Goal: Information Seeking & Learning: Find specific page/section

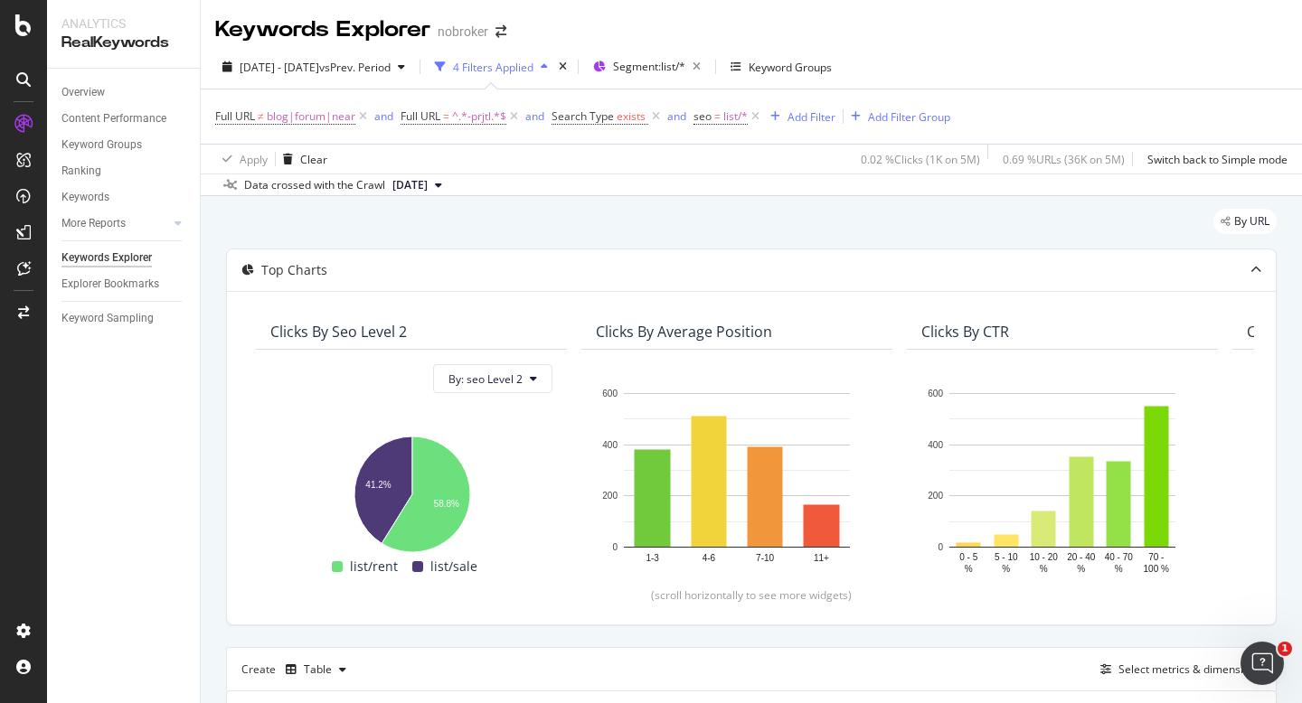
scroll to position [1097, 0]
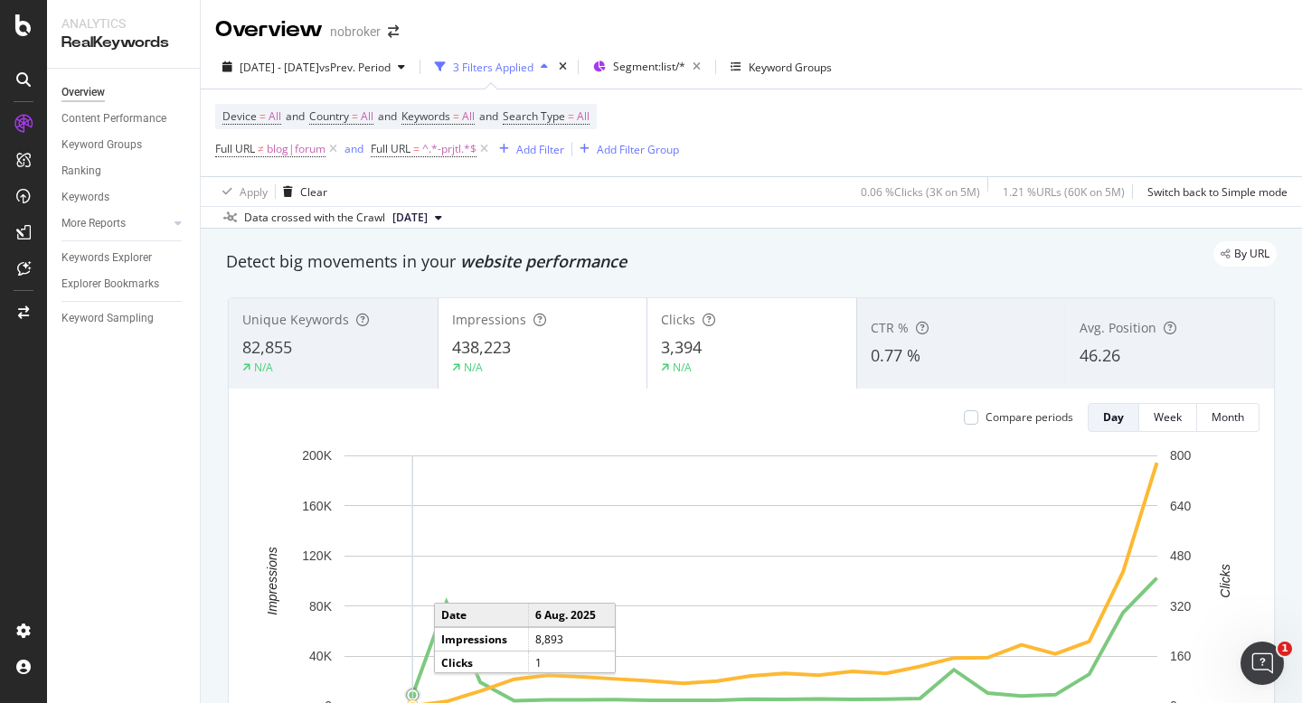
scroll to position [1, 0]
click at [1022, 146] on div "Device = All and Country = All and Keywords = All and Search Type = All Full UR…" at bounding box center [751, 132] width 1072 height 87
click at [304, 148] on span "blog|forum" at bounding box center [296, 148] width 59 height 25
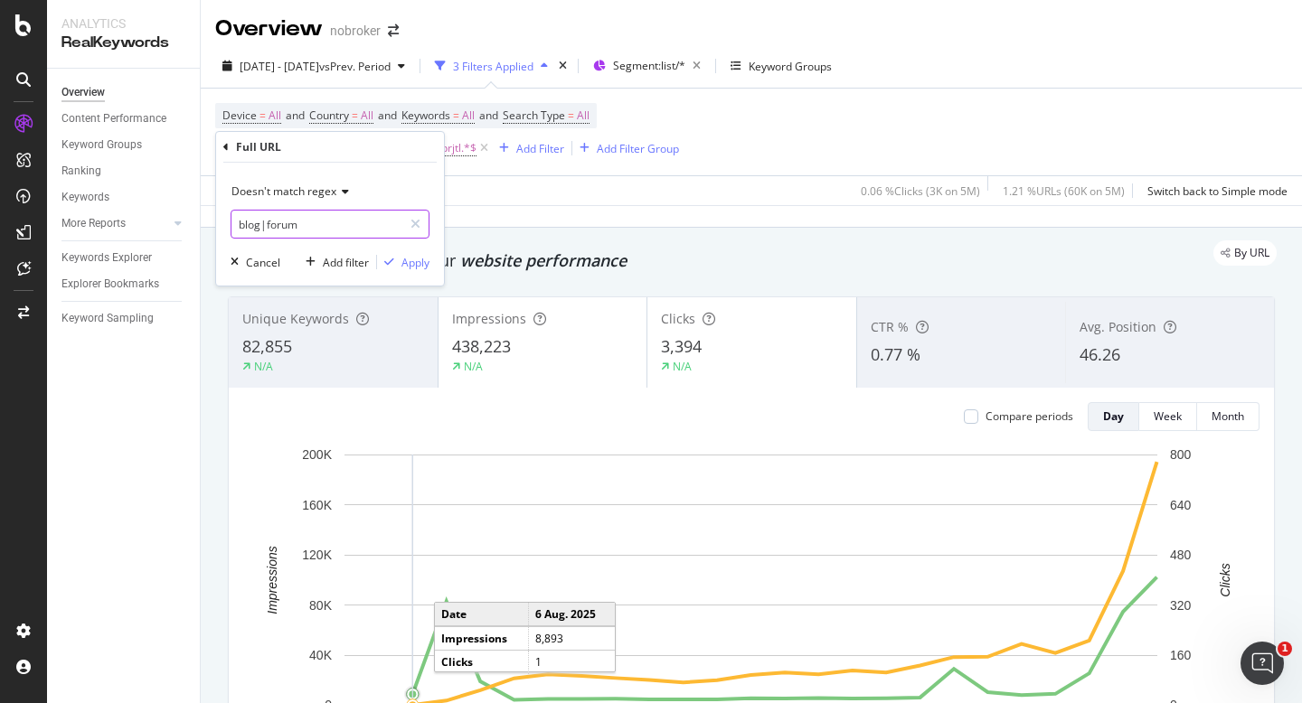
click at [325, 235] on input "blog|forum" at bounding box center [316, 224] width 171 height 29
click at [334, 232] on input "blog|forum" at bounding box center [316, 224] width 171 height 29
type input "blog|forum|near"
click at [421, 261] on div "Apply" at bounding box center [415, 262] width 28 height 15
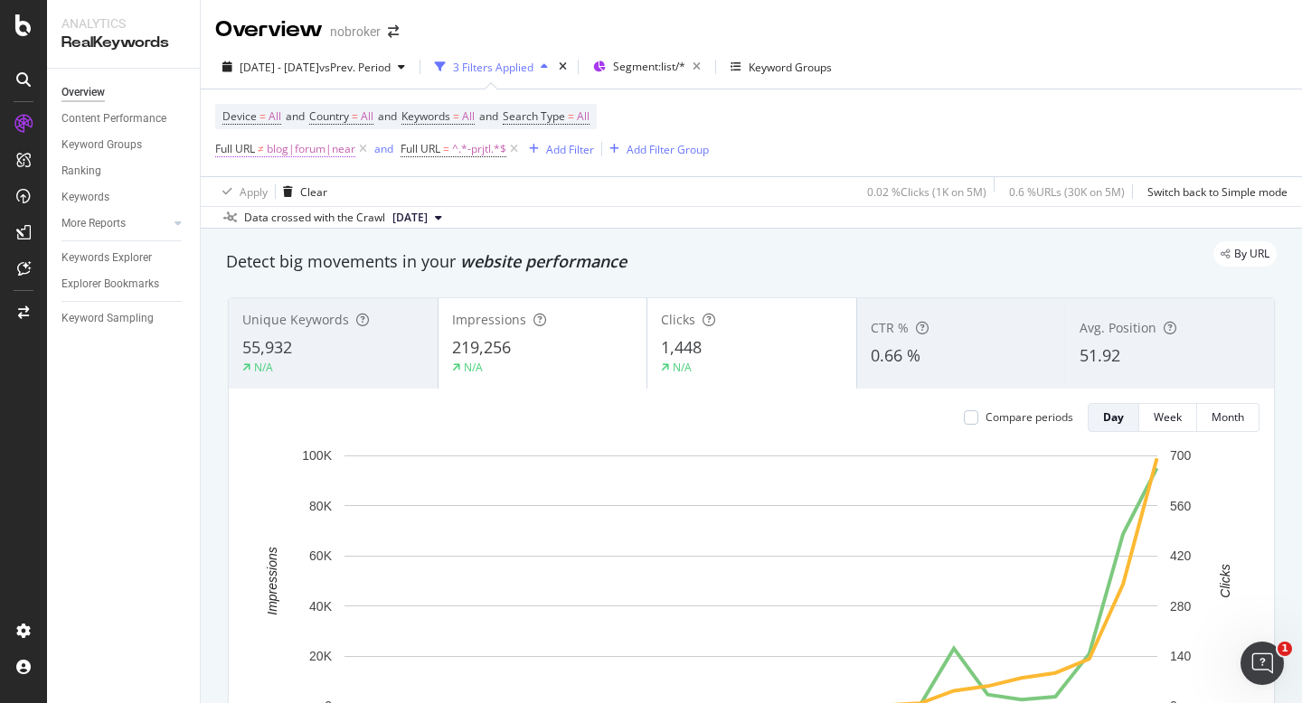
click at [335, 145] on span "blog|forum|near" at bounding box center [311, 149] width 89 height 25
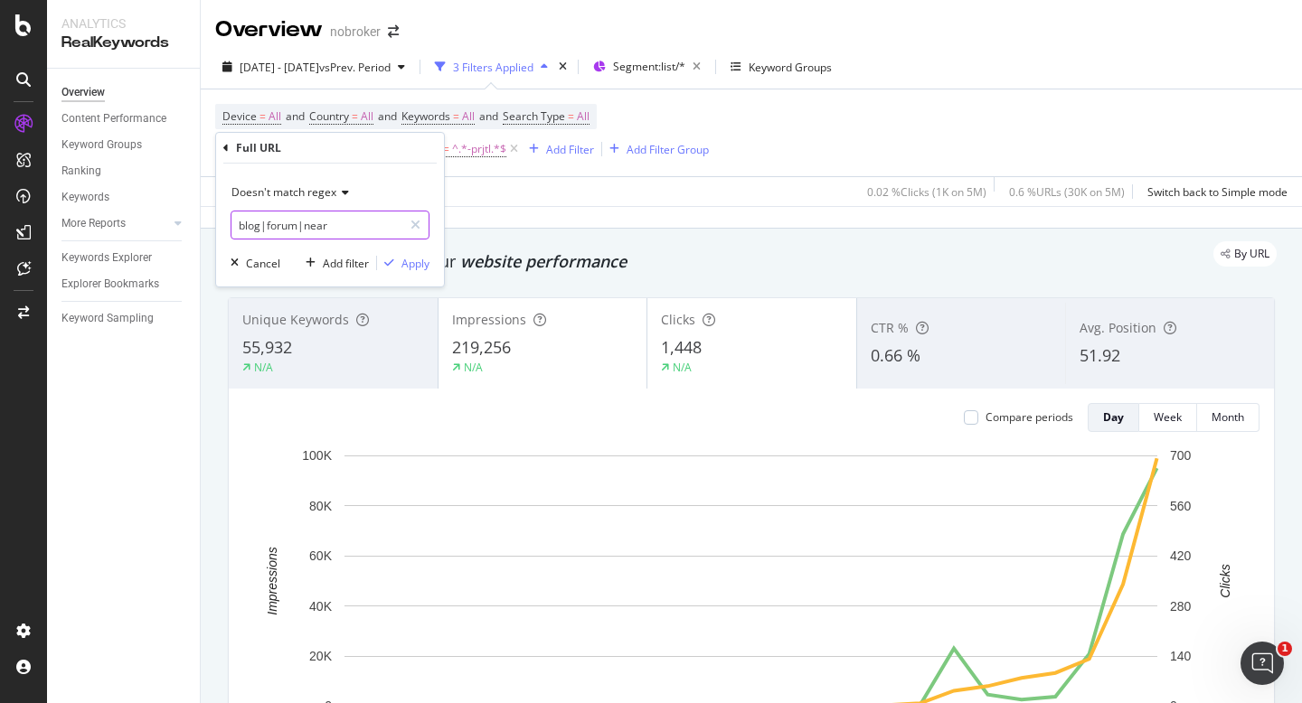
click at [362, 221] on input "blog|forum|near" at bounding box center [316, 225] width 171 height 29
type input "blog|forum"
click at [406, 265] on div "Apply" at bounding box center [415, 263] width 28 height 15
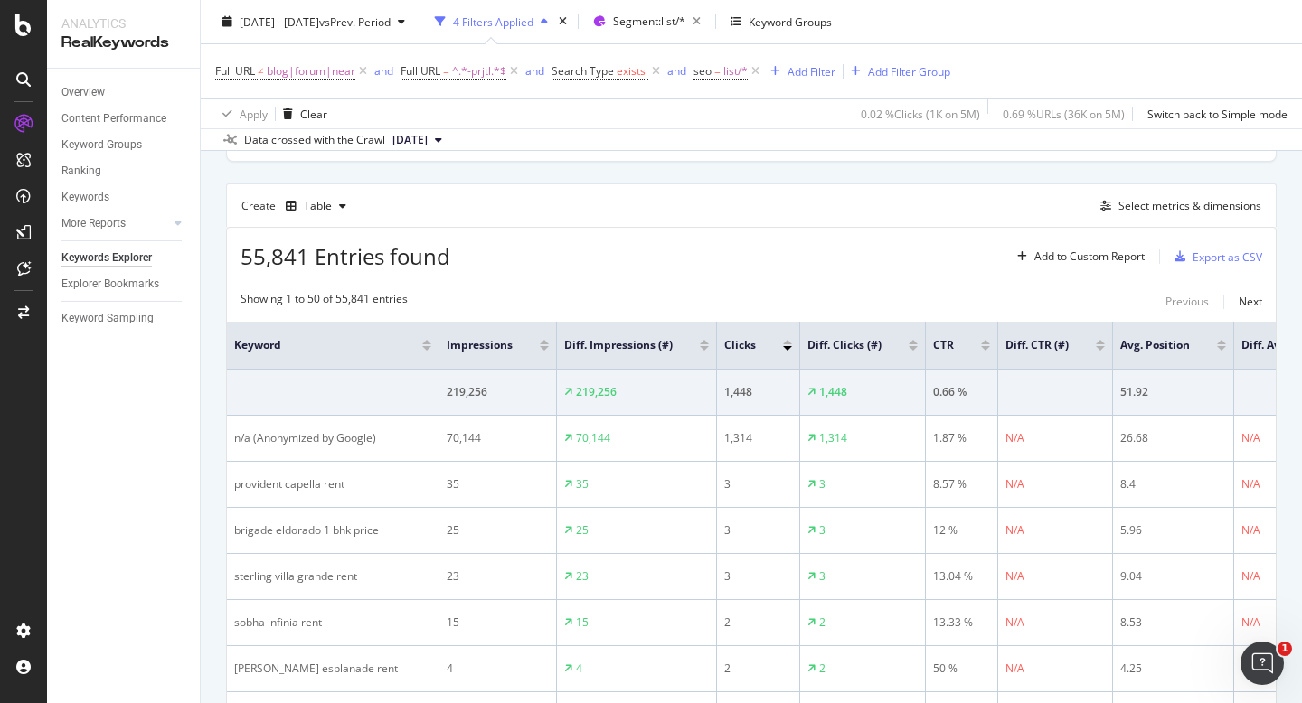
scroll to position [455, 0]
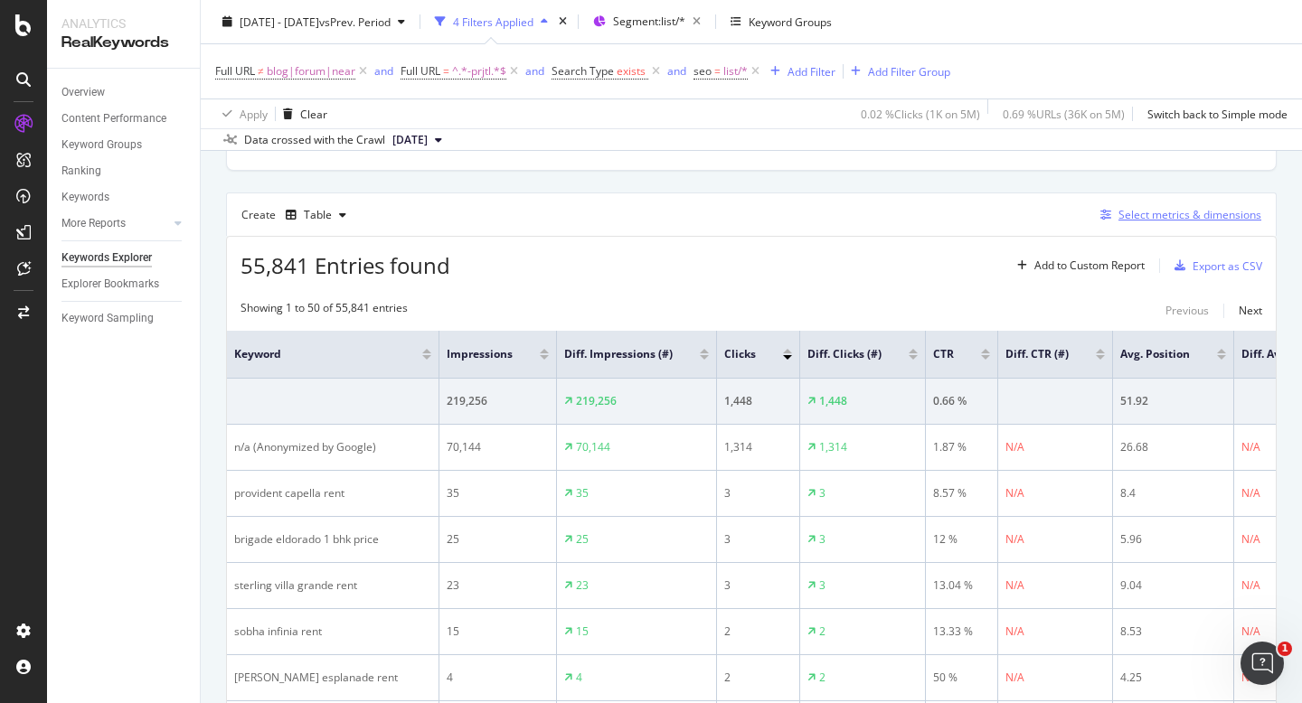
click at [1163, 216] on div "Select metrics & dimensions" at bounding box center [1189, 214] width 143 height 15
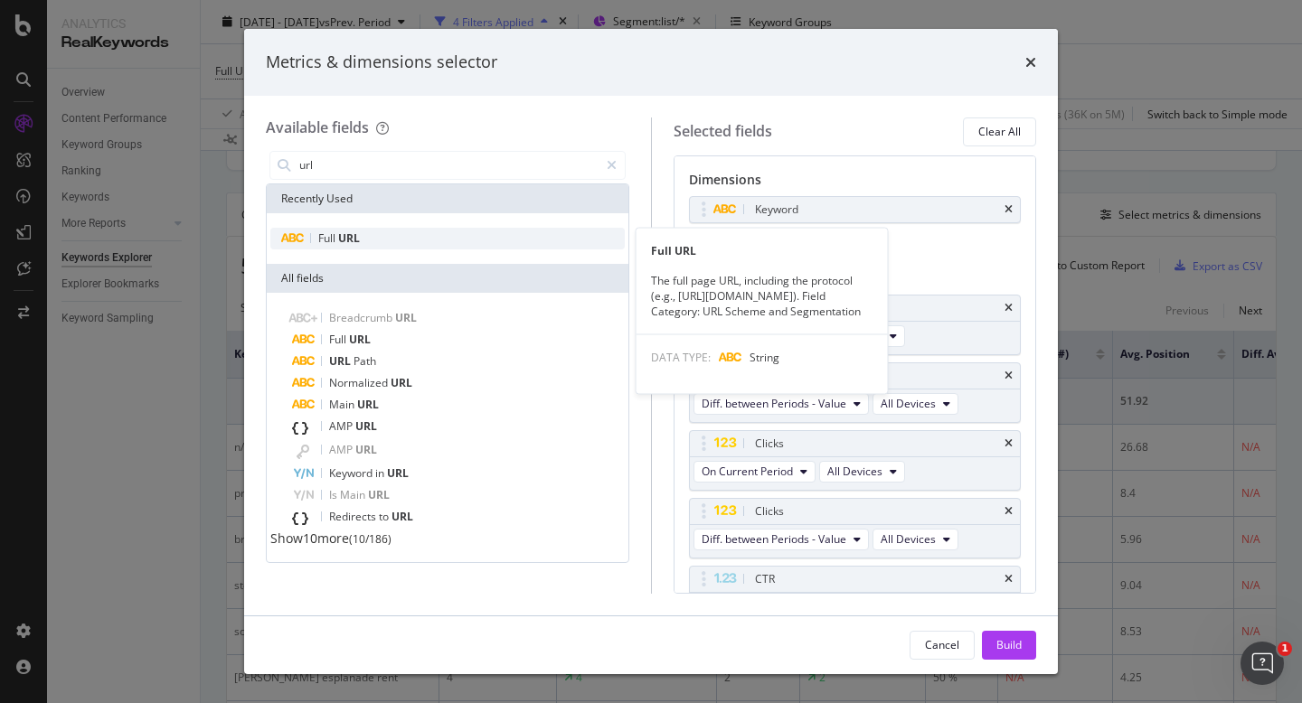
type input "url"
click at [391, 231] on div "Full URL" at bounding box center [447, 239] width 354 height 22
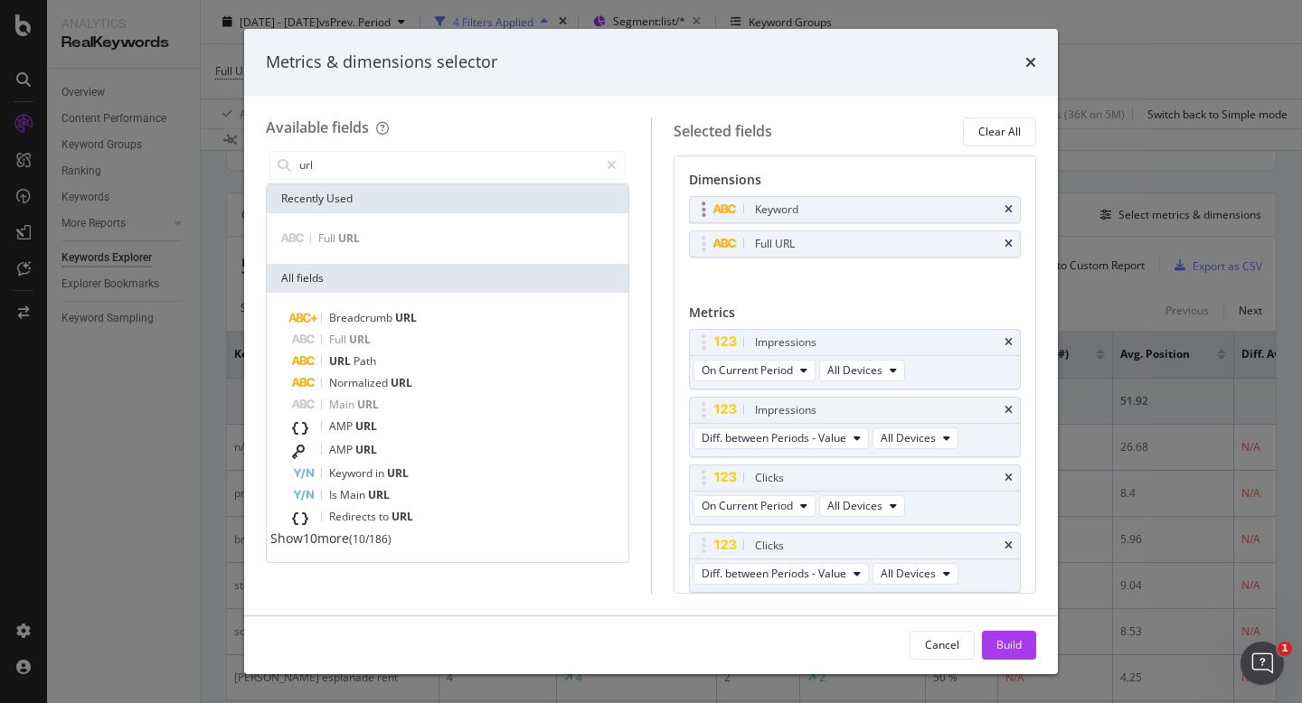
click at [1008, 202] on div "Keyword" at bounding box center [855, 209] width 331 height 25
click at [1009, 208] on icon "times" at bounding box center [1008, 209] width 8 height 11
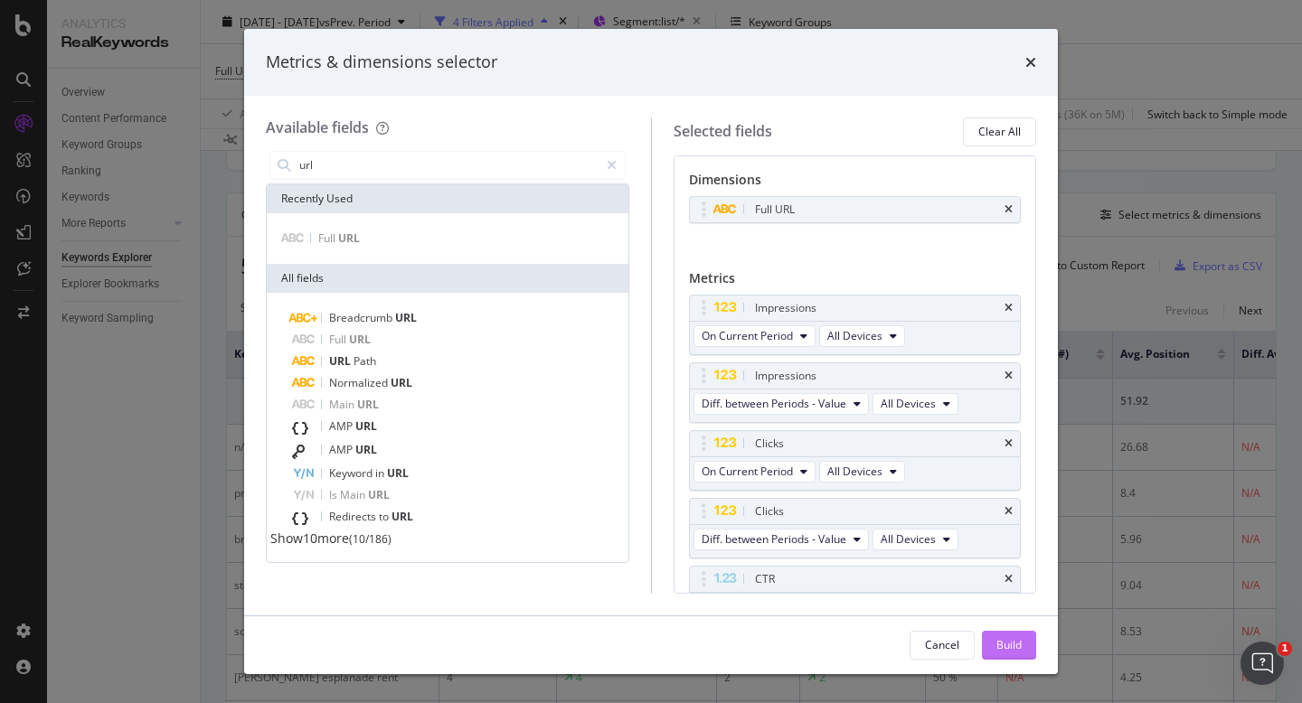
click at [1019, 651] on div "Build" at bounding box center [1008, 644] width 25 height 15
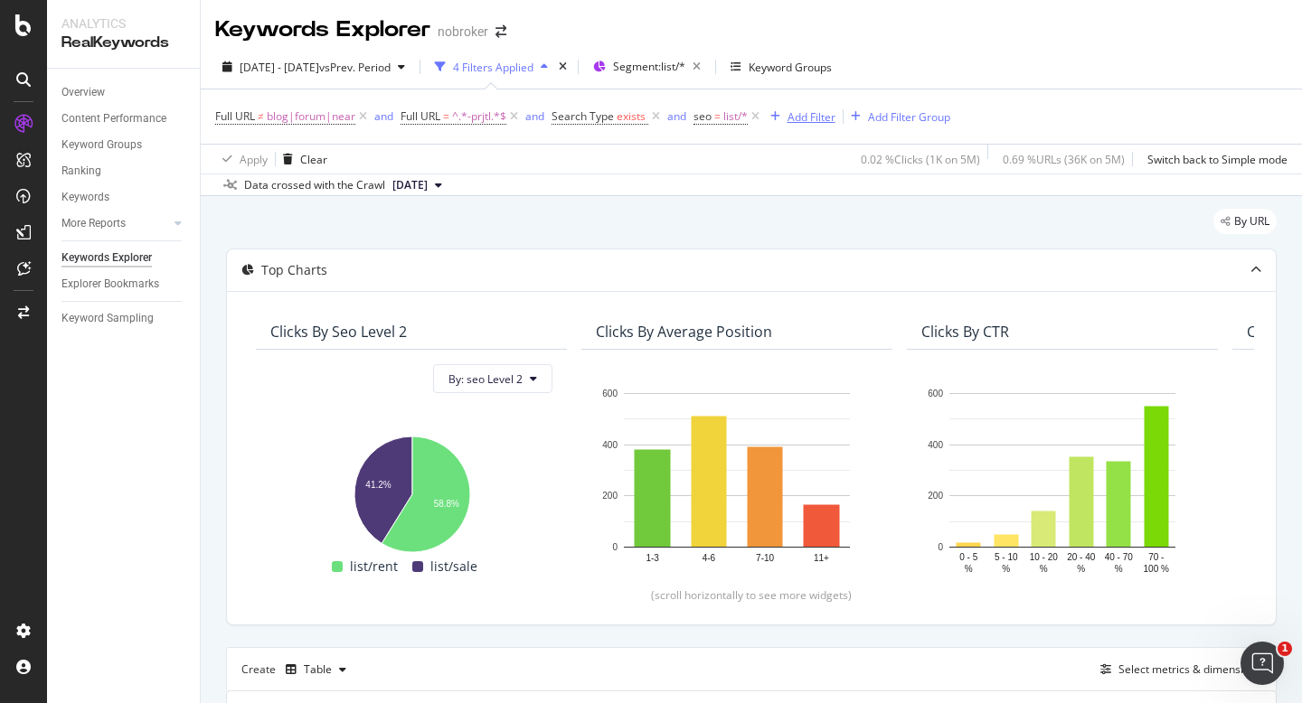
click at [800, 115] on div "Add Filter" at bounding box center [811, 116] width 48 height 15
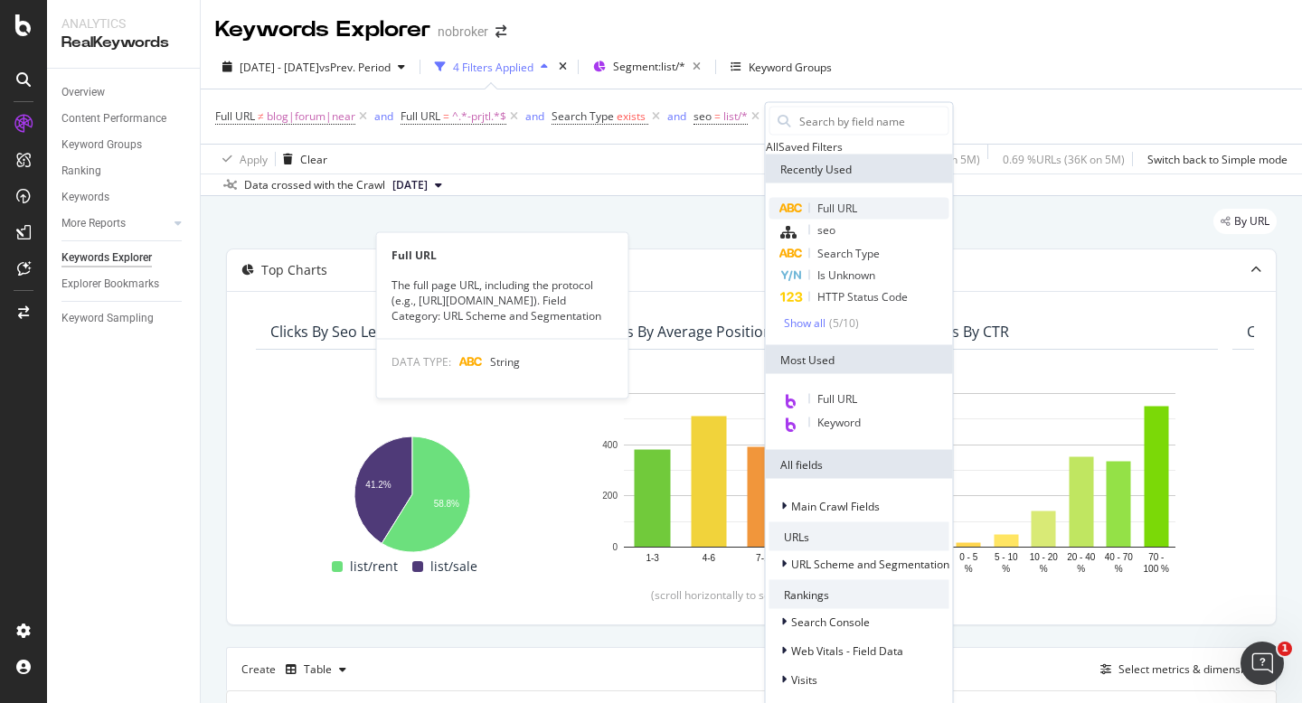
click at [859, 220] on div "Full URL" at bounding box center [859, 209] width 180 height 22
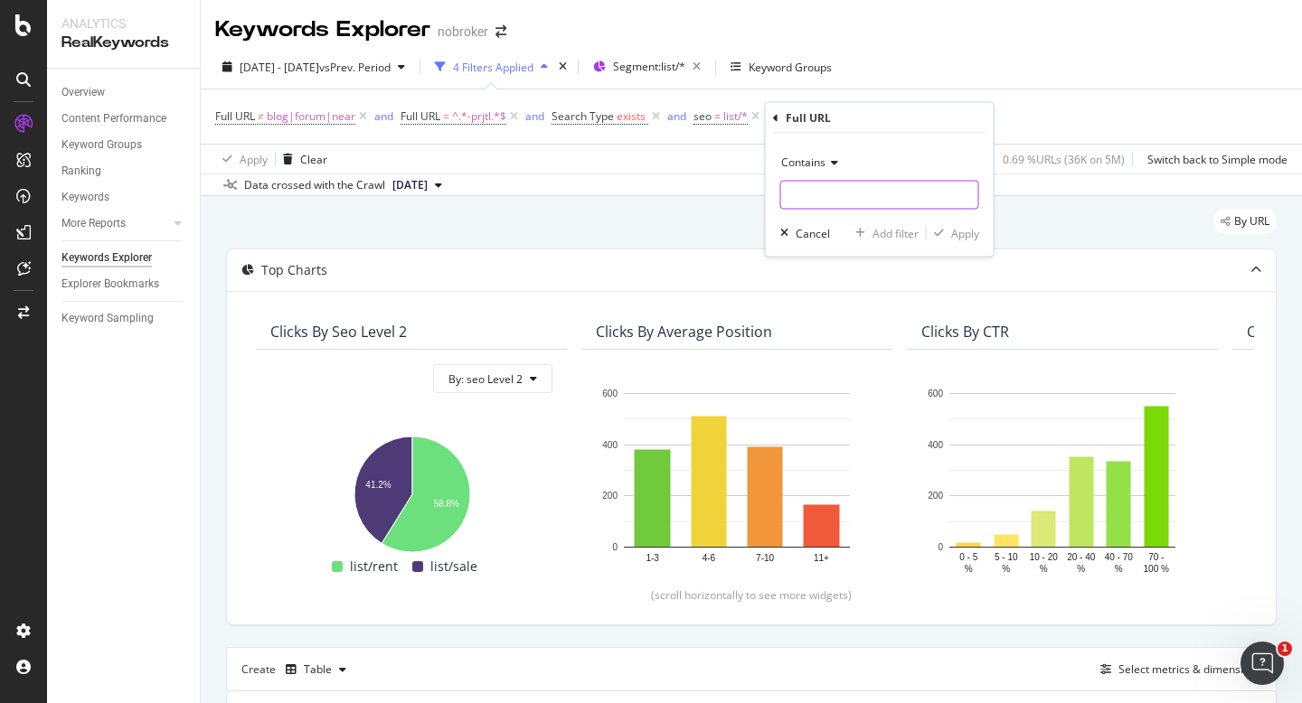
click at [847, 186] on input "text" at bounding box center [879, 195] width 197 height 29
type input "pg-"
click at [953, 232] on div "Apply" at bounding box center [965, 232] width 28 height 15
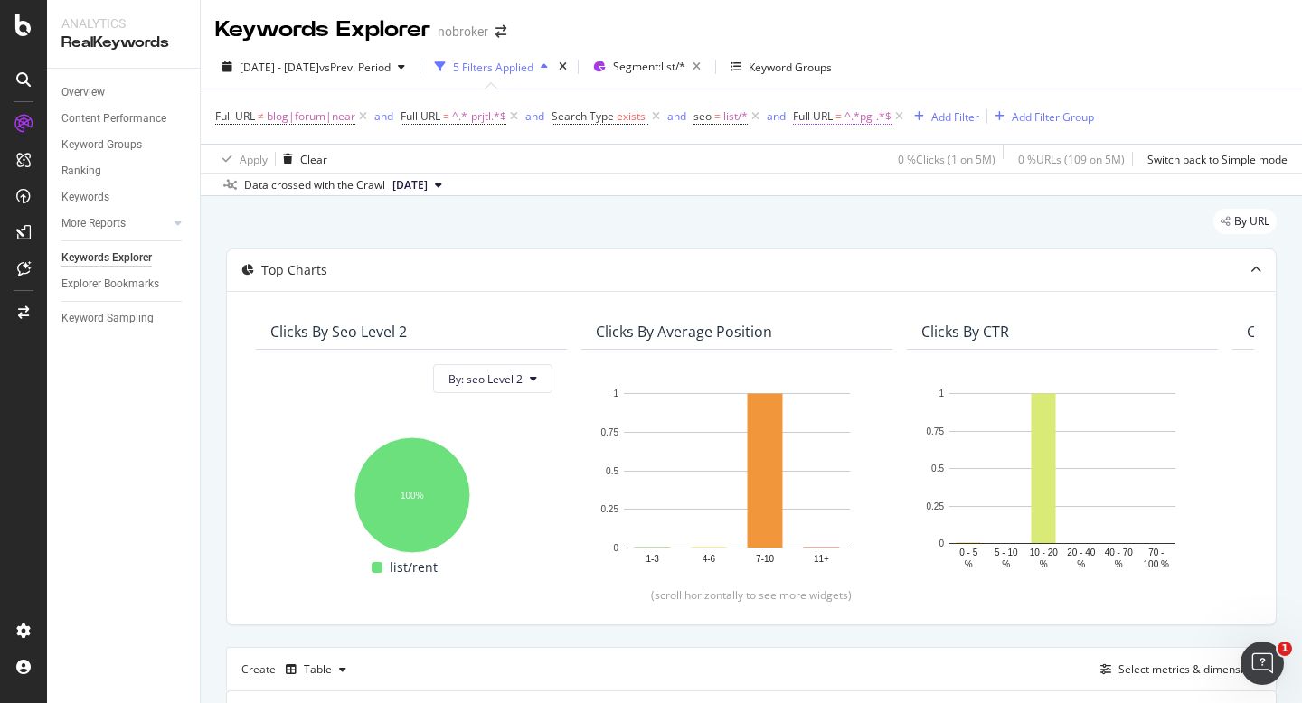
click at [874, 122] on span "^.*pg-.*$" at bounding box center [867, 116] width 47 height 25
click at [815, 228] on icon "button" at bounding box center [814, 230] width 8 height 11
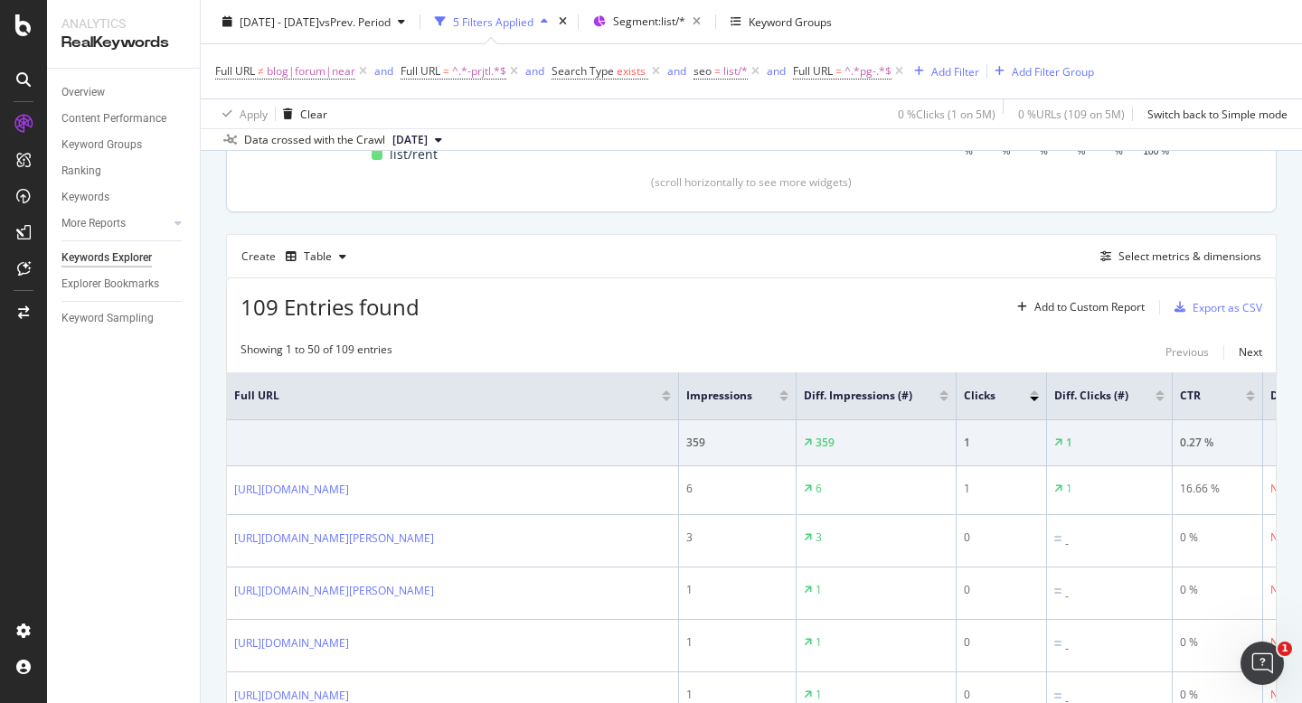
scroll to position [441, 0]
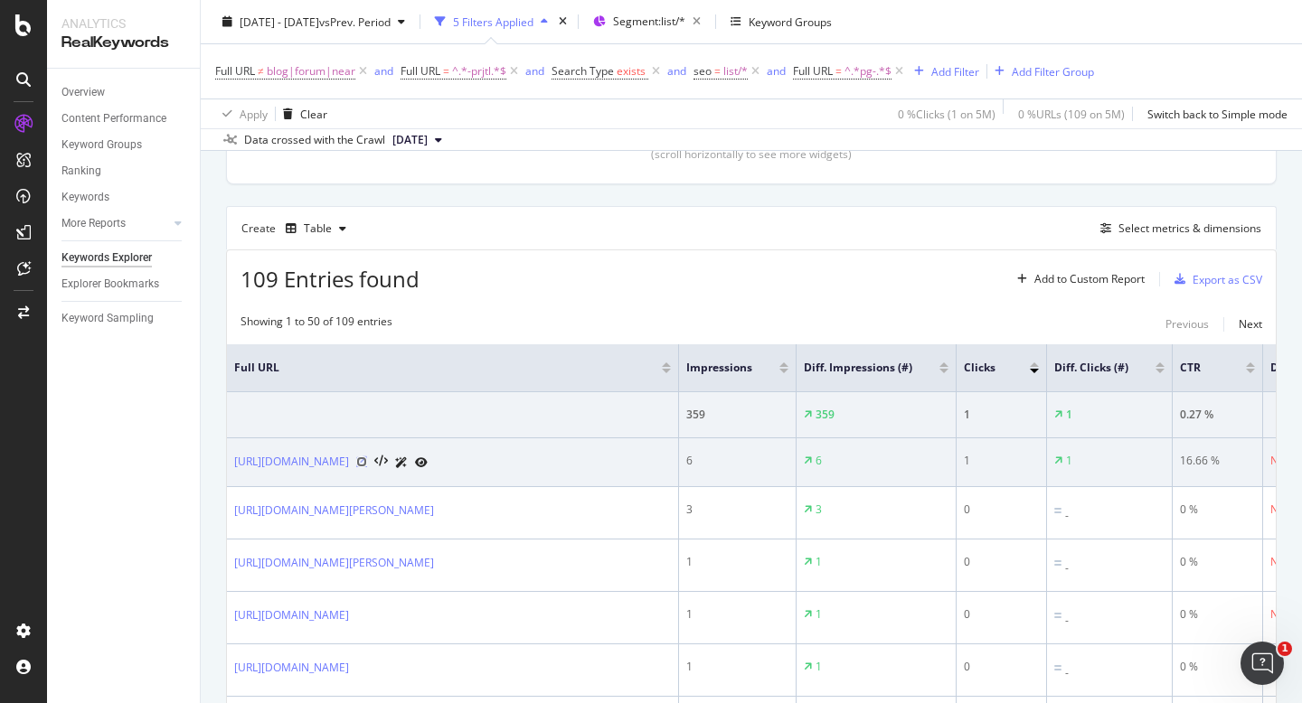
click at [367, 467] on icon at bounding box center [361, 462] width 11 height 11
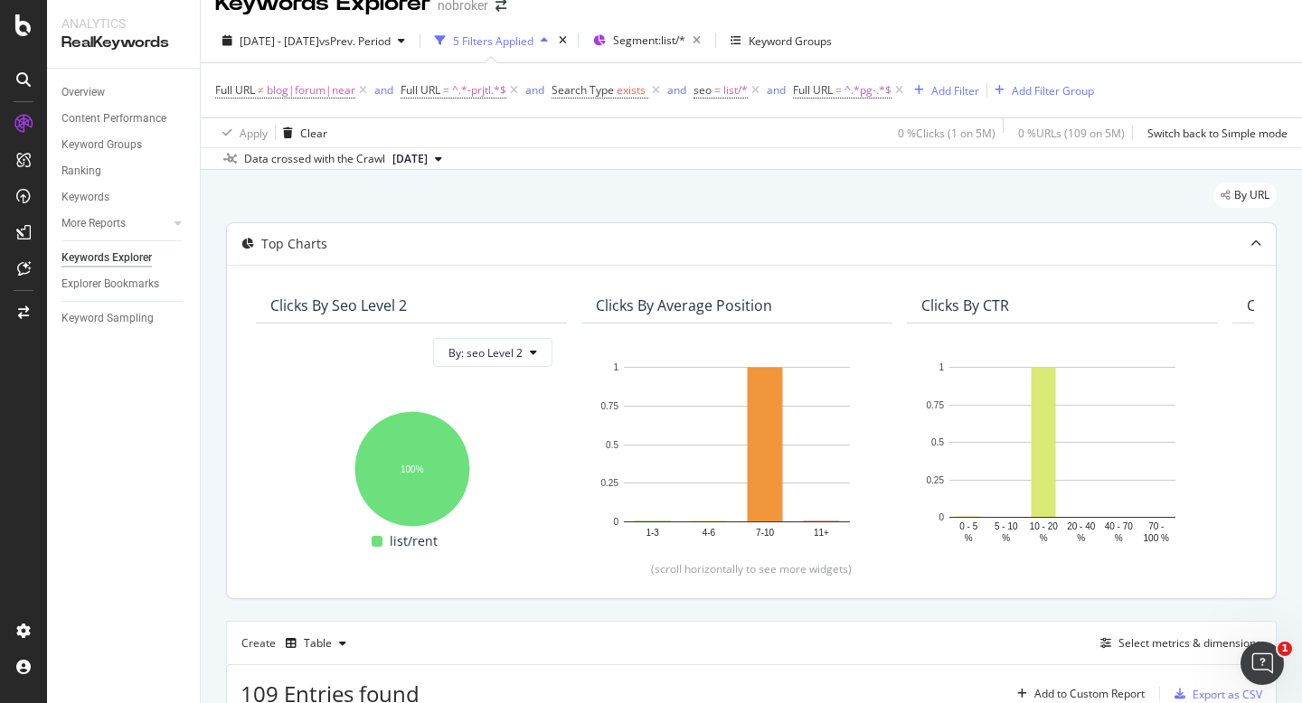
scroll to position [0, 0]
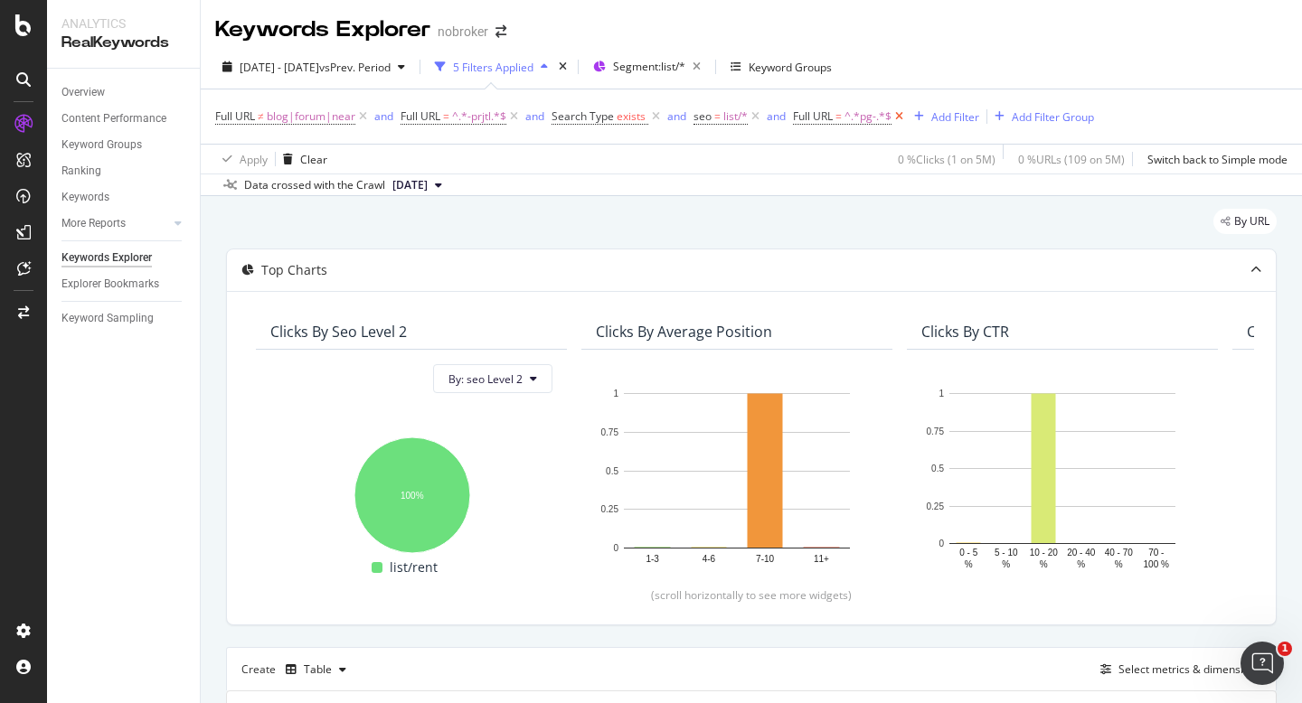
click at [900, 117] on icon at bounding box center [898, 117] width 15 height 18
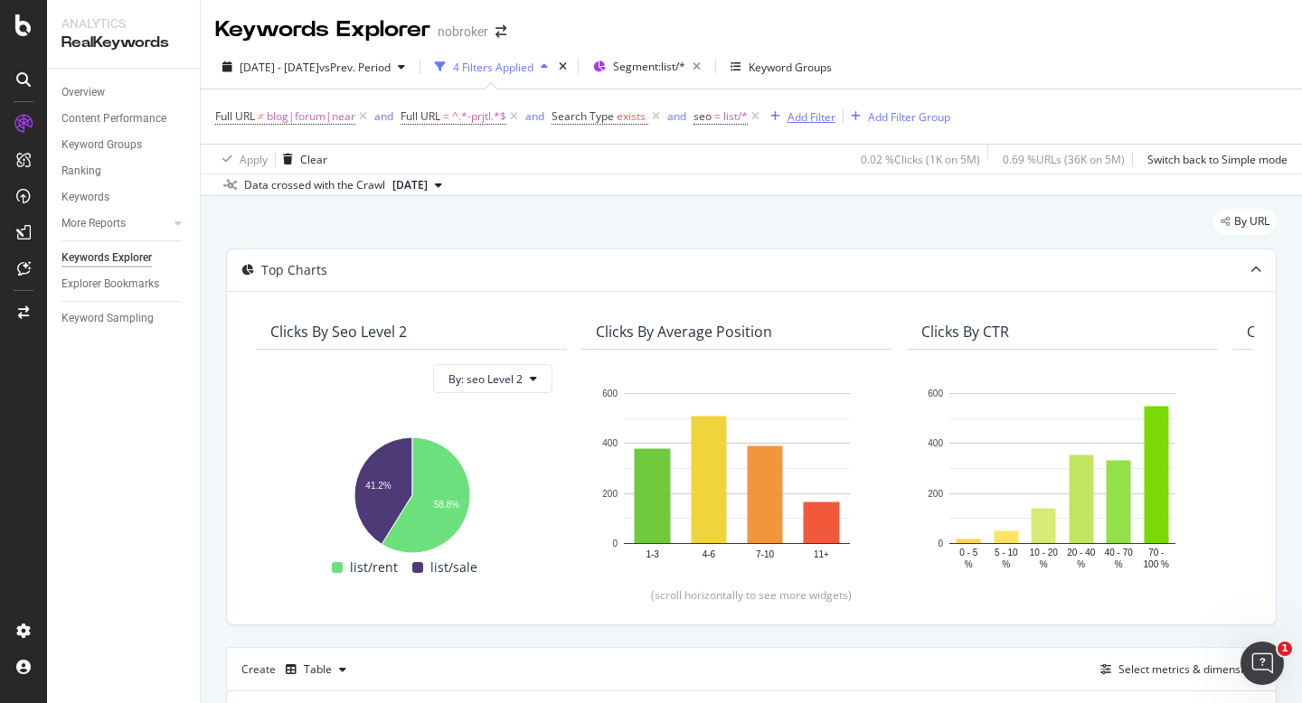
click at [812, 120] on div "Add Filter" at bounding box center [811, 116] width 48 height 15
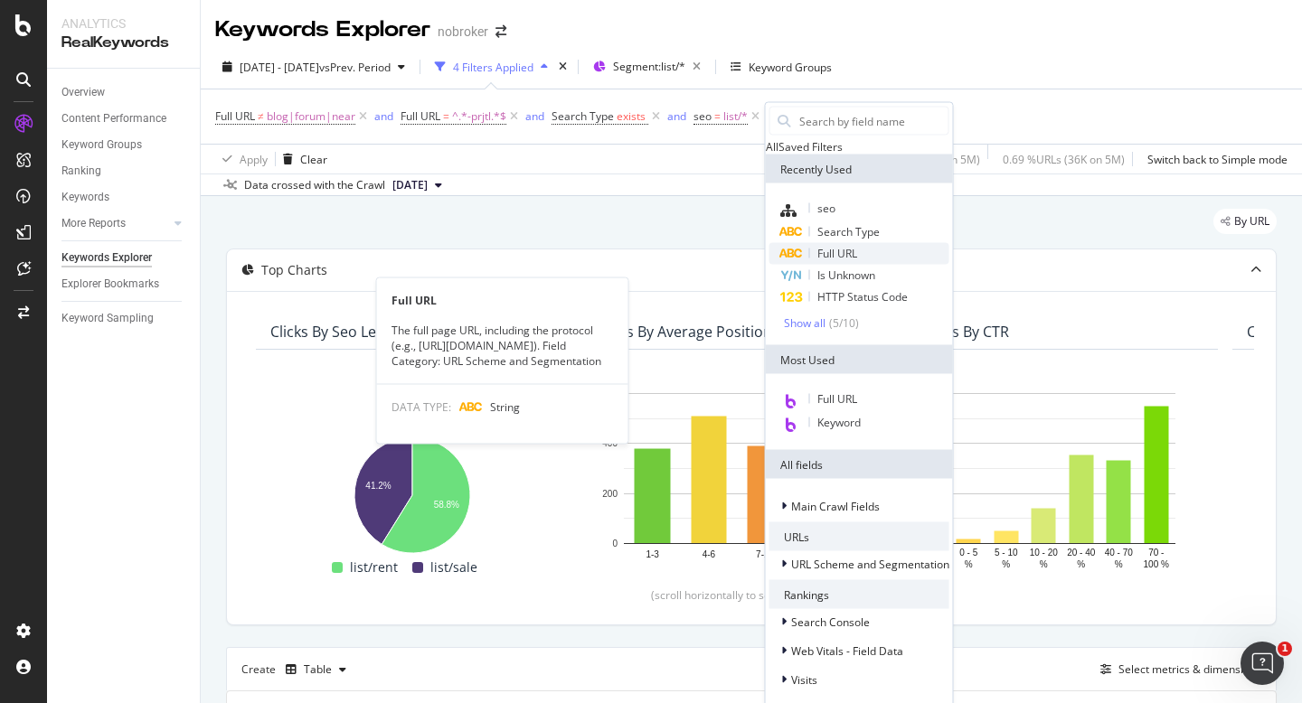
click at [840, 261] on span "Full URL" at bounding box center [837, 253] width 40 height 15
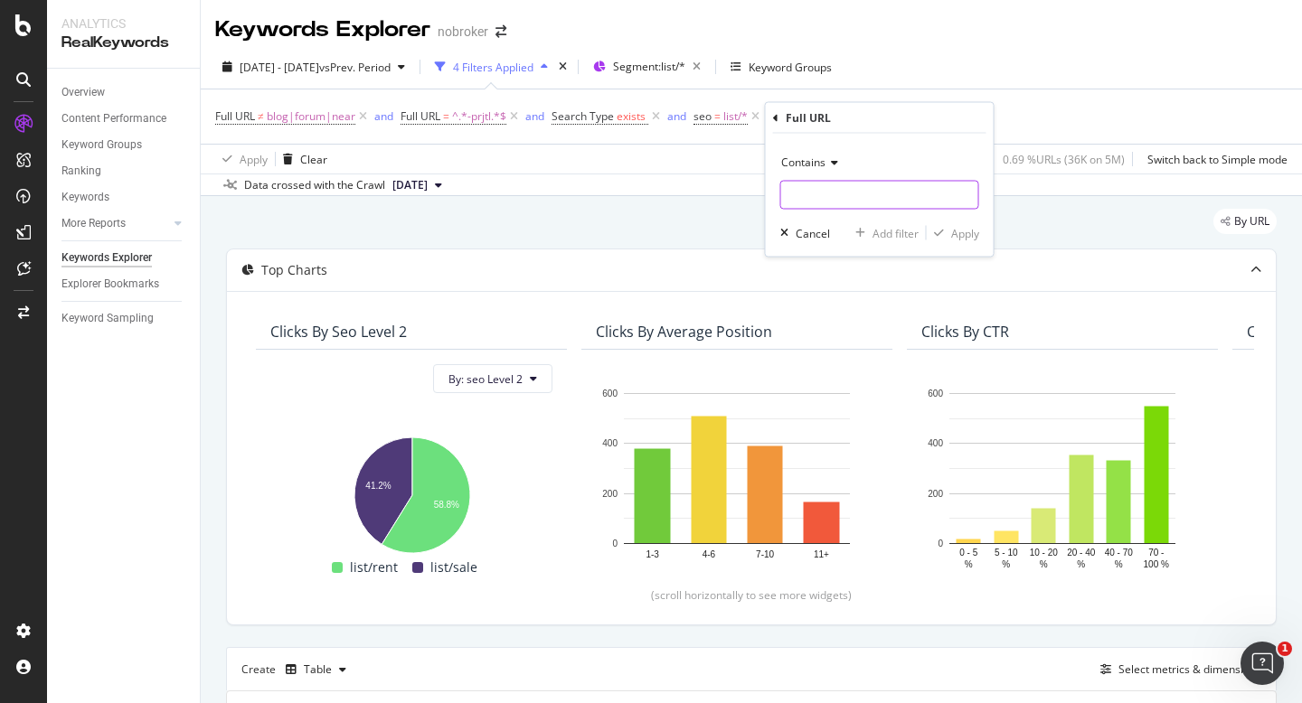
click at [836, 199] on input "text" at bounding box center [879, 195] width 197 height 29
type input "pg"
click at [953, 231] on div "Apply" at bounding box center [965, 232] width 28 height 15
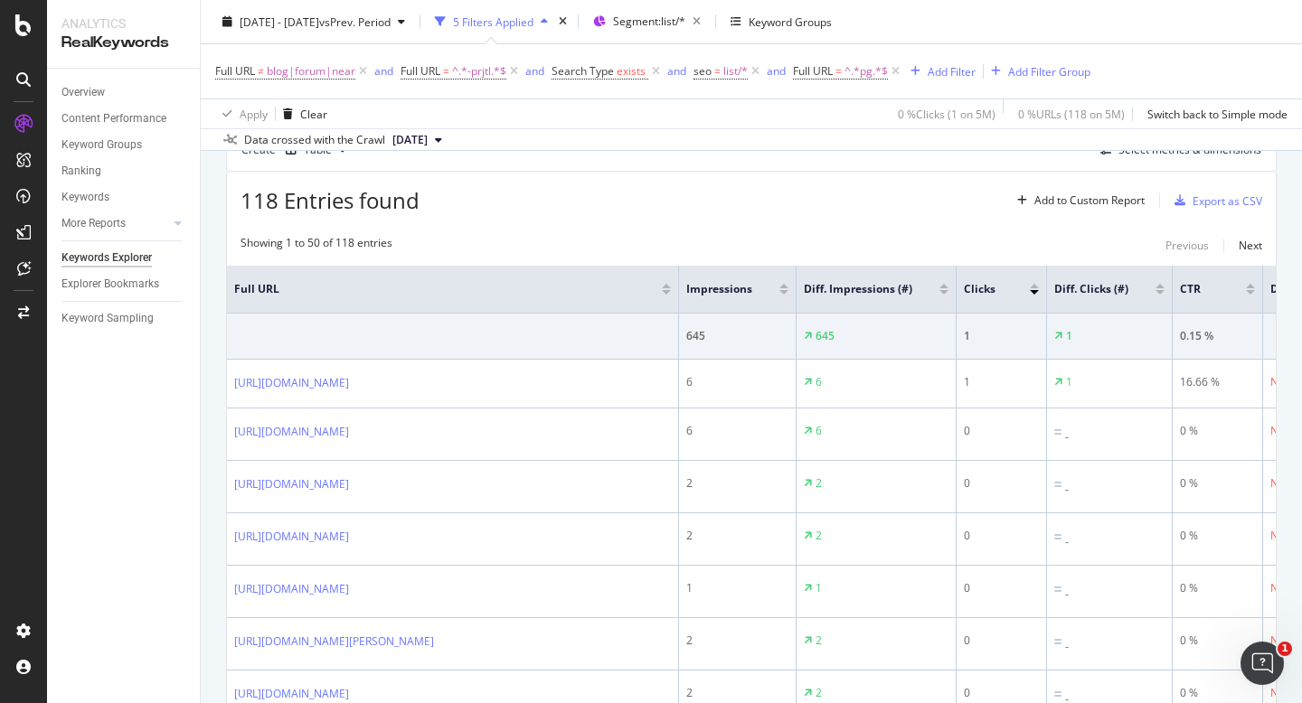
scroll to position [521, 0]
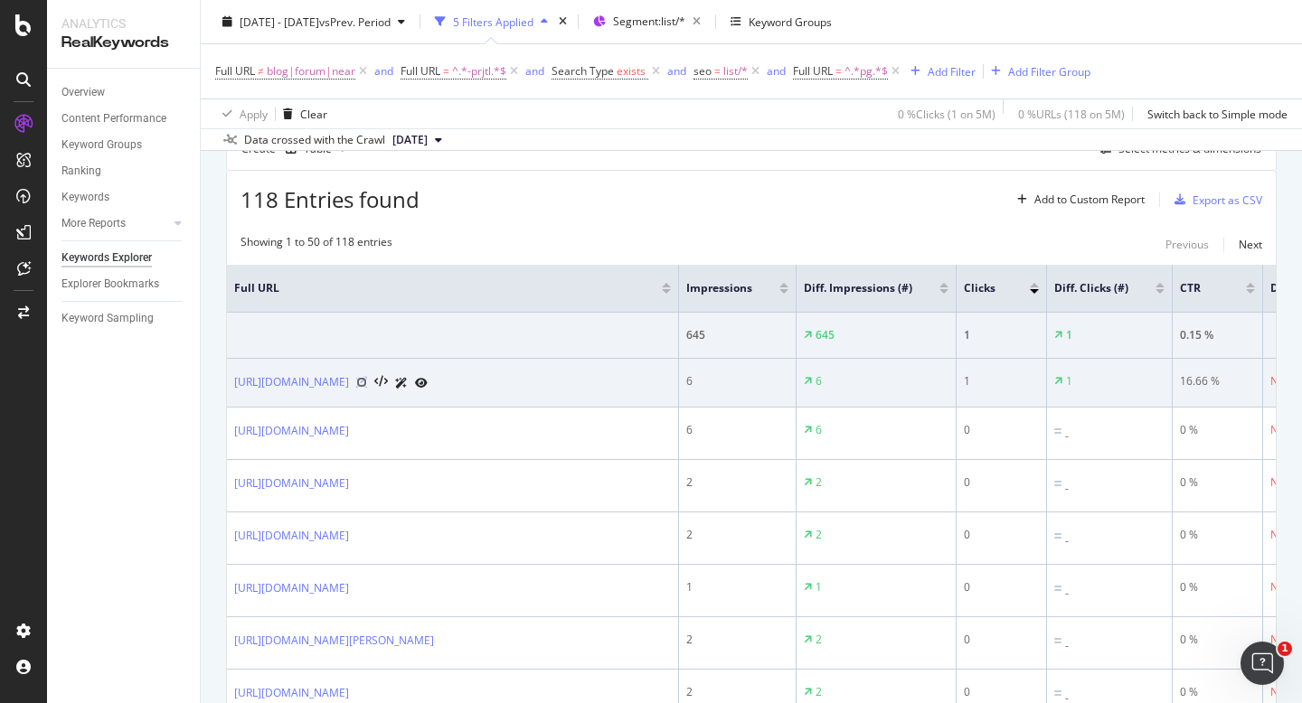
click at [367, 388] on icon at bounding box center [361, 382] width 11 height 11
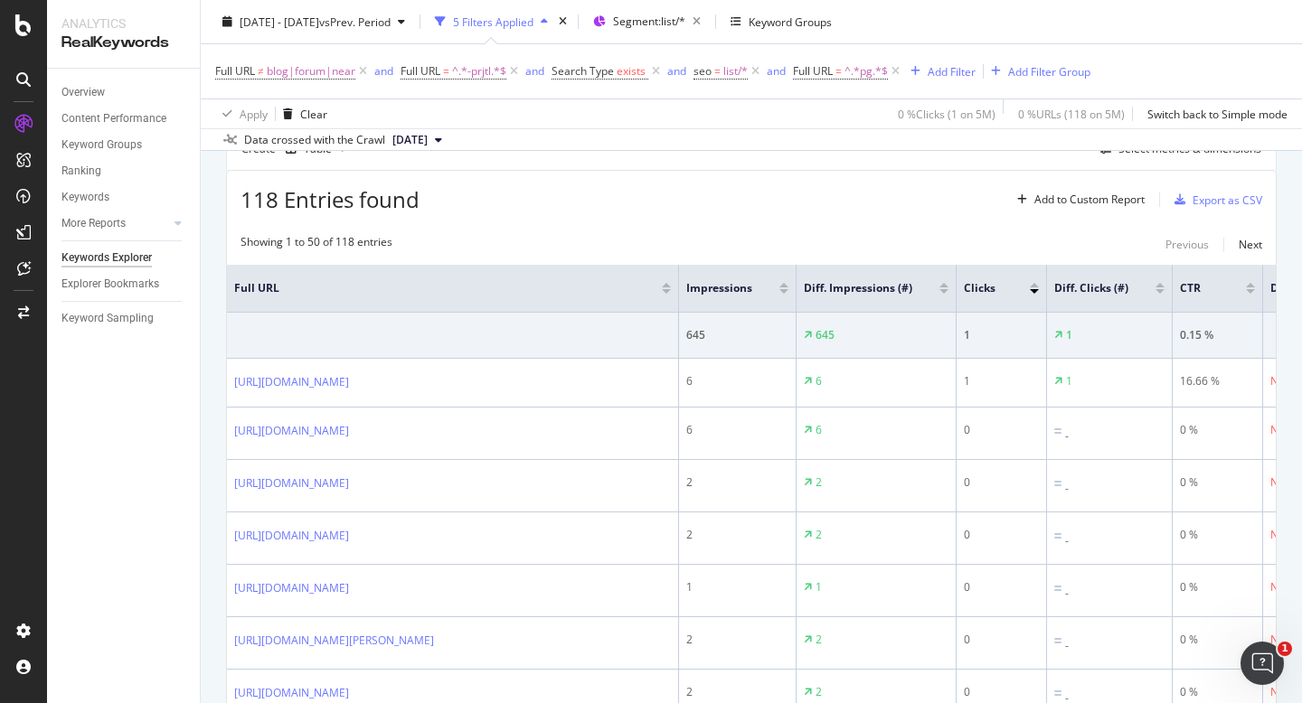
scroll to position [485, 0]
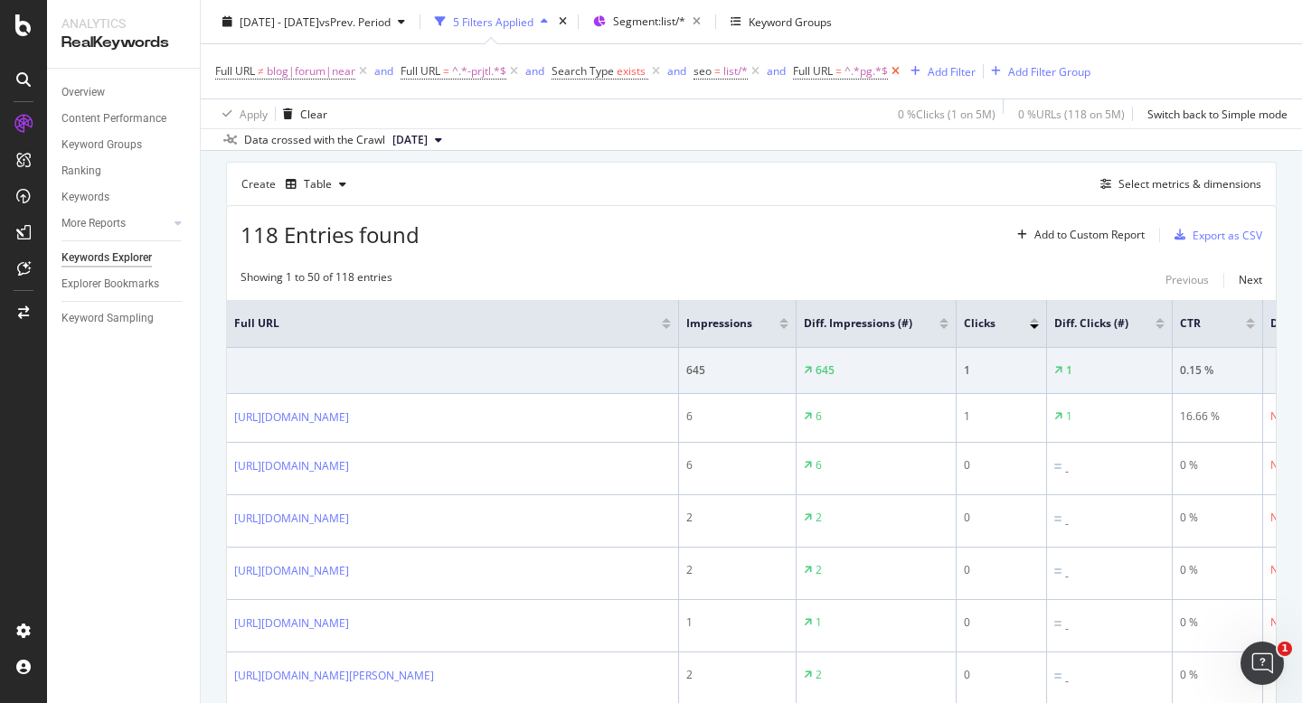
click at [899, 69] on icon at bounding box center [895, 71] width 15 height 18
